Goal: Information Seeking & Learning: Learn about a topic

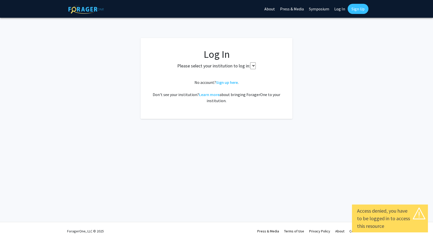
select select
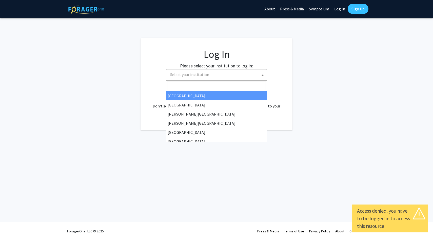
click at [224, 75] on span "Select your institution" at bounding box center [217, 74] width 99 height 10
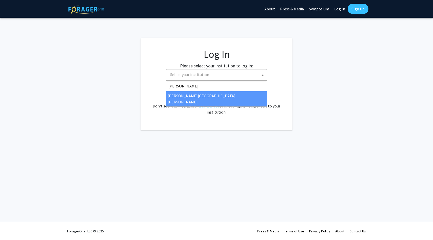
type input "[PERSON_NAME]"
select select "1"
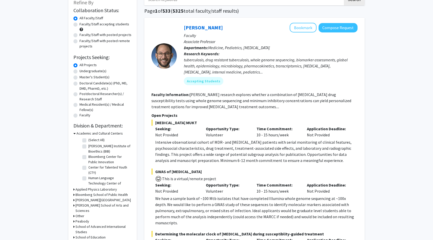
scroll to position [51, 0]
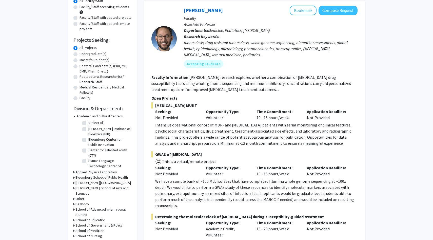
click at [77, 188] on h3 "Krieger School of Arts and Sciences" at bounding box center [103, 190] width 56 height 11
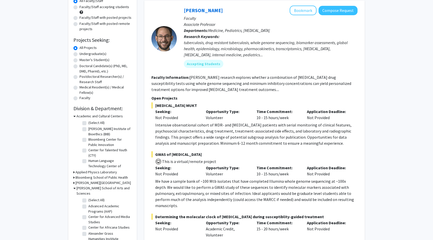
click at [88, 203] on label "Advanced Academic Programs (AAP)" at bounding box center [109, 208] width 42 height 11
click at [88, 203] on input "Advanced Academic Programs (AAP)" at bounding box center [89, 204] width 3 height 3
checkbox input "true"
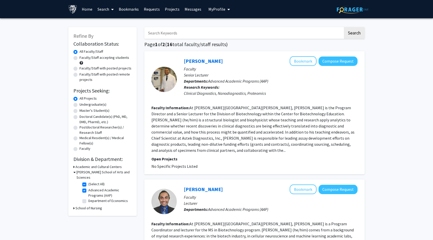
click at [79, 111] on label "Master's Student(s)" at bounding box center [94, 110] width 30 height 5
click at [79, 111] on input "Master's Student(s)" at bounding box center [80, 109] width 3 height 3
radio input "true"
